Goal: Task Accomplishment & Management: Manage account settings

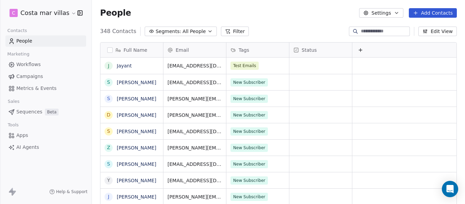
click at [17, 80] on link "Campaigns" at bounding box center [45, 76] width 81 height 11
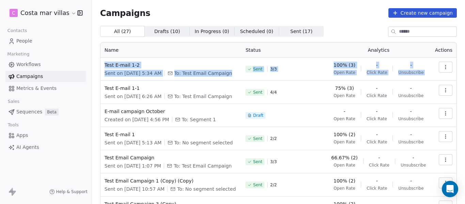
drag, startPoint x: 102, startPoint y: 64, endPoint x: 440, endPoint y: 76, distance: 338.0
click at [440, 76] on tr "Test E-mail 1-2 Sent on [DATE] 5:34 AM To: Test Email Campaign Sent 3 / 3 100% …" at bounding box center [278, 68] width 356 height 23
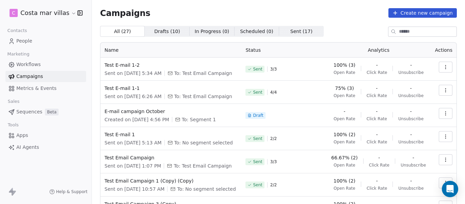
click at [453, 74] on div "Campaigns Create new campaign All ( 27 ) All ( 27 ) Drafts ( 10 ) Drafts ( 10 )…" at bounding box center [278, 159] width 373 height 318
click at [137, 109] on span "E-mail campaign October" at bounding box center [170, 111] width 133 height 7
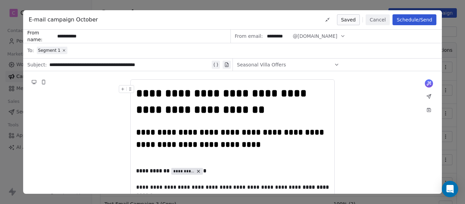
click at [93, 20] on span "E-mail campaign October" at bounding box center [63, 20] width 69 height 8
click at [46, 20] on span "E-mail campaign October" at bounding box center [63, 20] width 69 height 8
click at [48, 19] on span "E-mail campaign October" at bounding box center [63, 20] width 69 height 8
drag, startPoint x: 55, startPoint y: 19, endPoint x: 235, endPoint y: 18, distance: 180.3
click at [55, 18] on span "E-mail campaign October" at bounding box center [63, 20] width 69 height 8
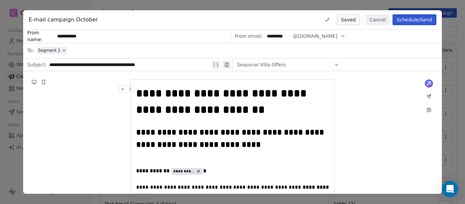
click at [383, 17] on button "Cancel" at bounding box center [377, 19] width 24 height 11
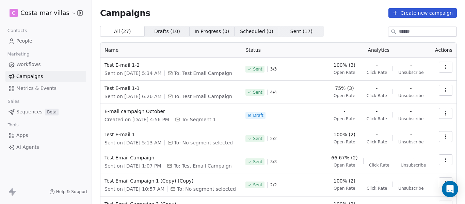
click at [442, 110] on button "button" at bounding box center [445, 113] width 14 height 11
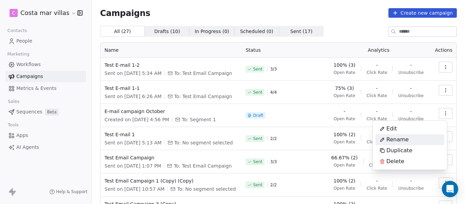
click at [415, 138] on div "Rename" at bounding box center [409, 139] width 69 height 11
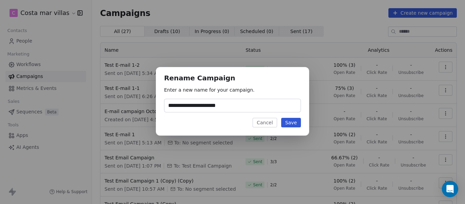
click at [189, 107] on input "**********" at bounding box center [232, 105] width 136 height 13
type input "**********"
click at [293, 125] on button "Save" at bounding box center [291, 123] width 20 height 10
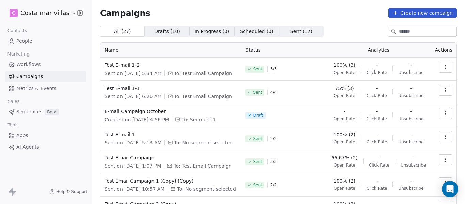
click at [445, 112] on button "button" at bounding box center [445, 113] width 14 height 11
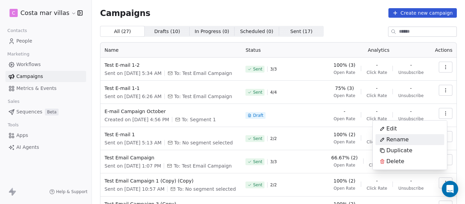
click at [443, 112] on html "C Costa mar villas Contacts People Marketing Workflows Campaigns Metrics & Even…" at bounding box center [232, 102] width 465 height 204
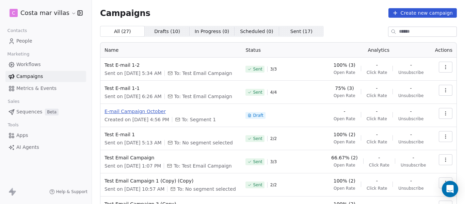
click at [126, 110] on span "E-mail Campaign October" at bounding box center [170, 111] width 133 height 7
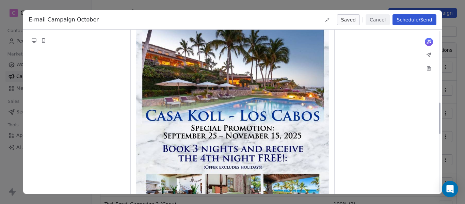
scroll to position [375, 0]
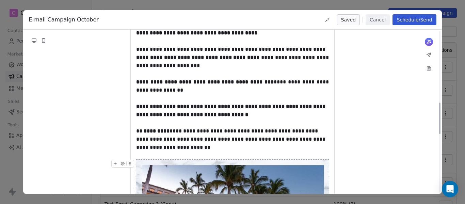
click at [372, 18] on button "Cancel" at bounding box center [377, 19] width 24 height 11
